Goal: Task Accomplishment & Management: Manage account settings

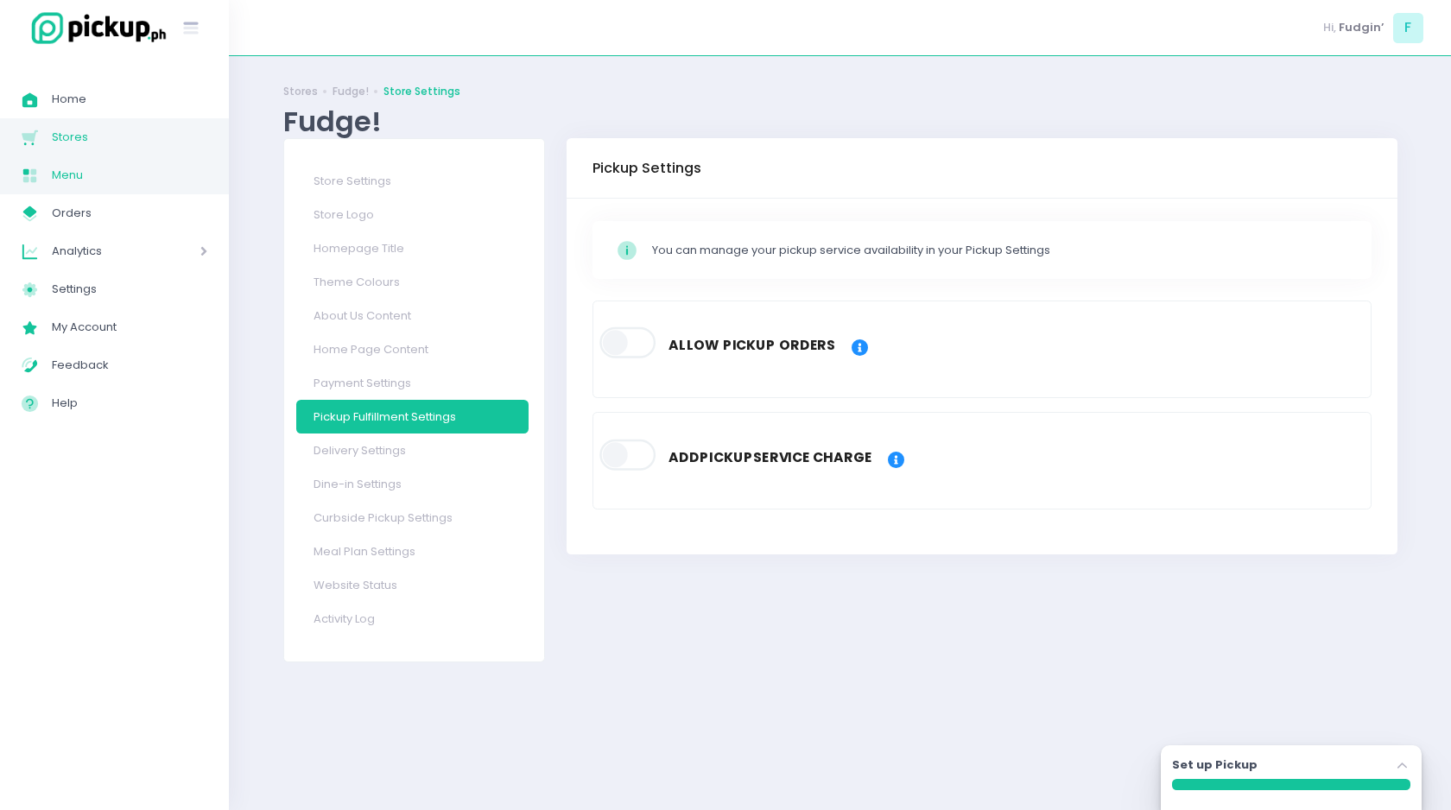
click at [87, 174] on span "Menu" at bounding box center [129, 175] width 155 height 22
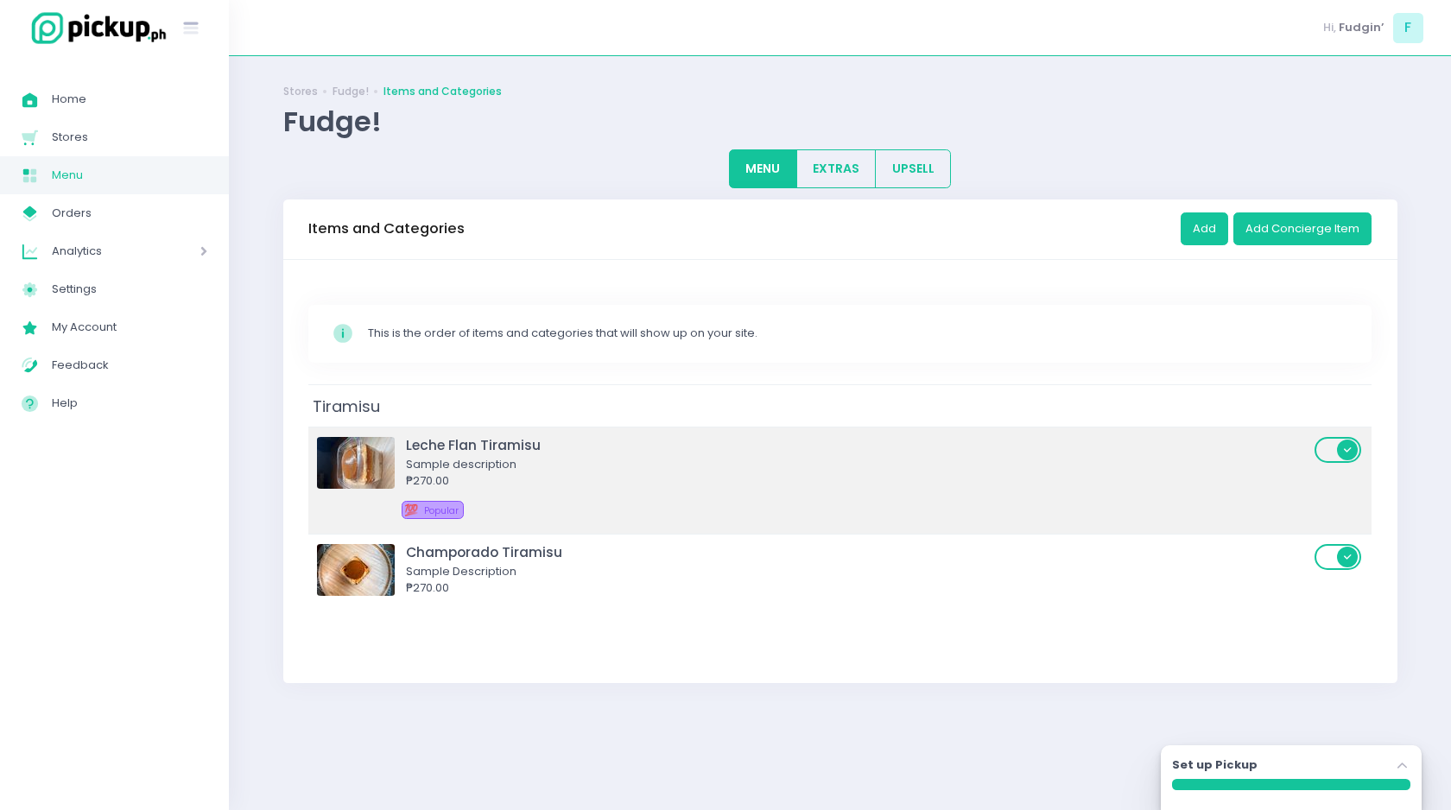
click at [376, 457] on img at bounding box center [356, 463] width 78 height 52
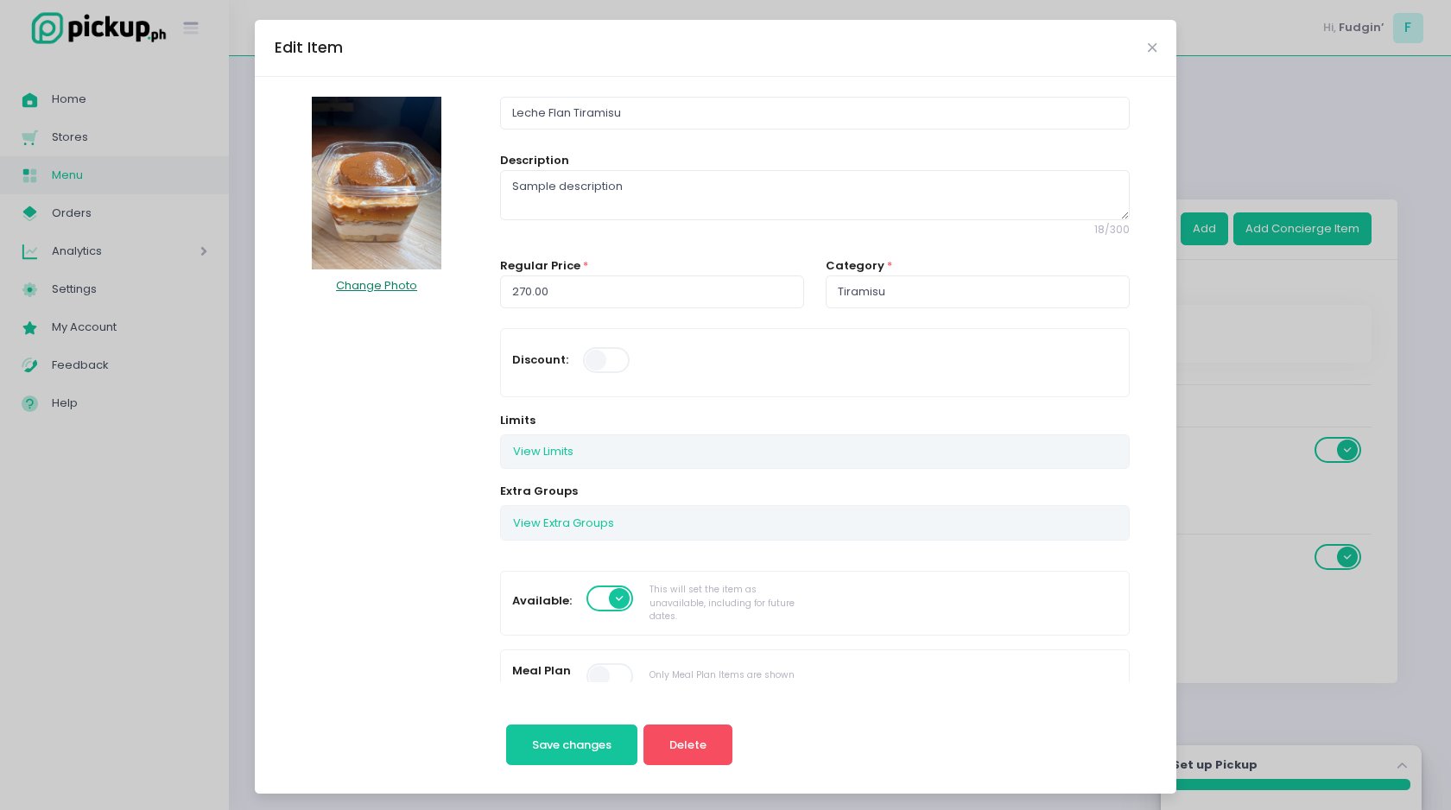
click at [377, 291] on button "Change Photo" at bounding box center [376, 286] width 83 height 33
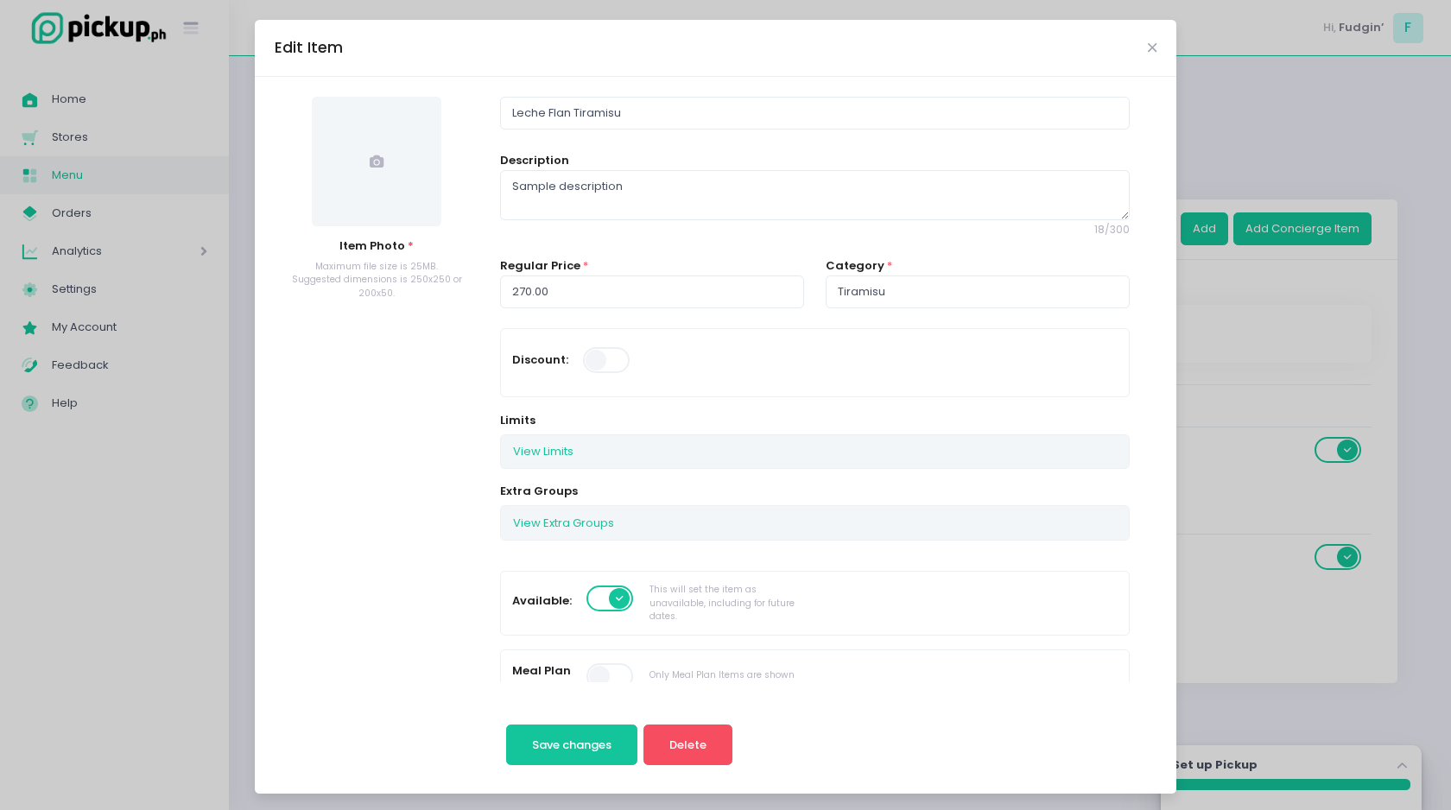
click at [374, 177] on span at bounding box center [377, 162] width 130 height 130
click at [370, 162] on icon at bounding box center [377, 162] width 14 height 14
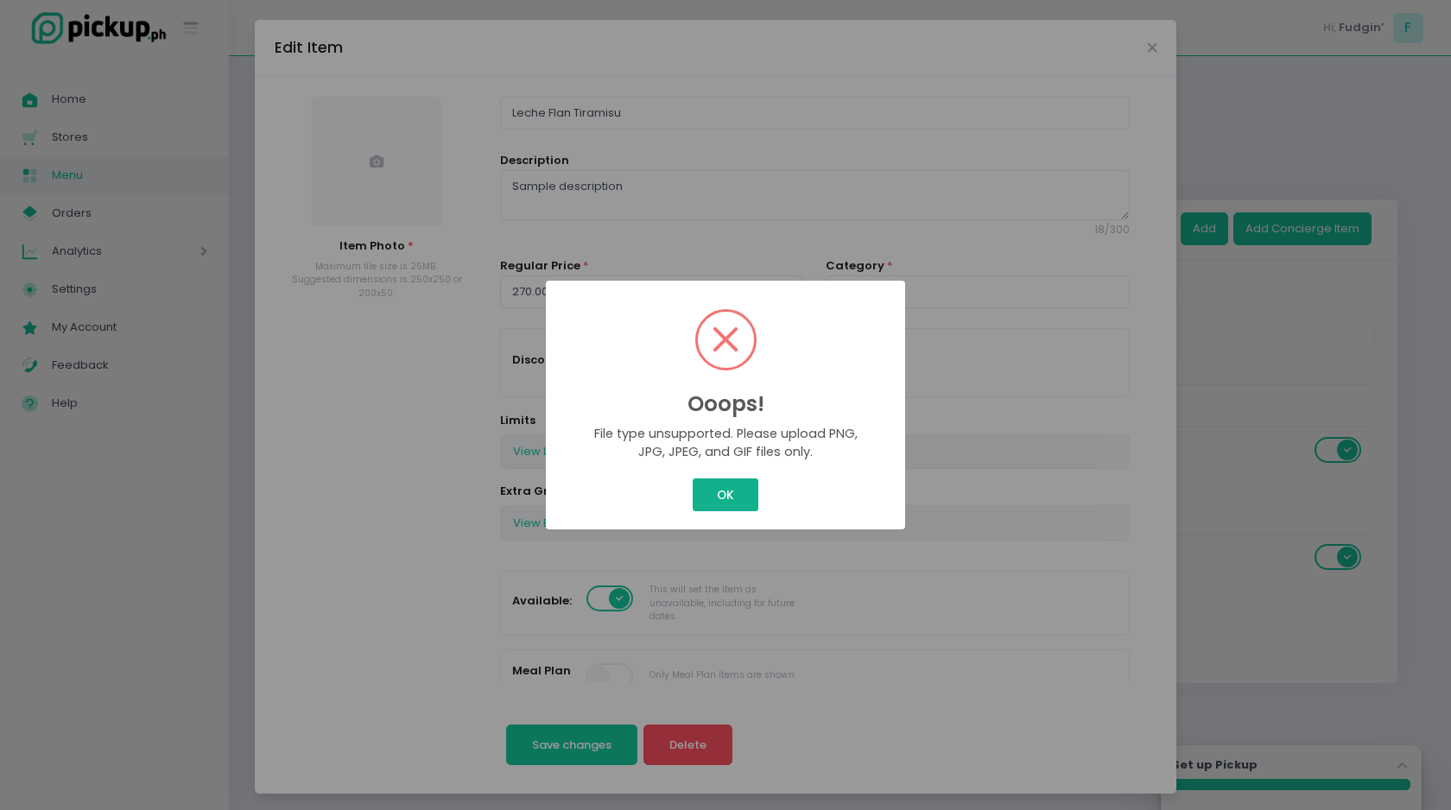
click at [741, 498] on button "OK" at bounding box center [725, 495] width 65 height 33
